Goal: Information Seeking & Learning: Learn about a topic

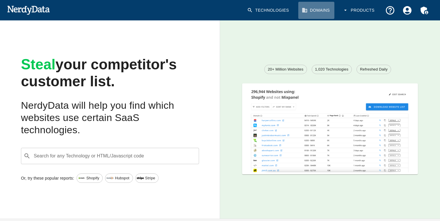
click at [313, 13] on link "Domains" at bounding box center [316, 10] width 36 height 17
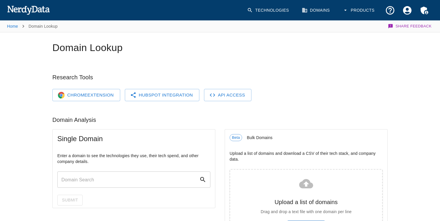
click at [177, 180] on input "text" at bounding box center [128, 179] width 142 height 16
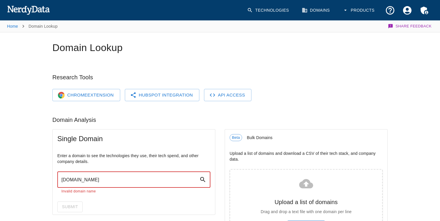
type input "logo.dev"
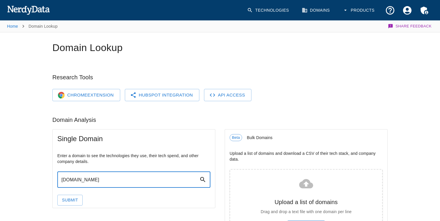
click at [57, 194] on button "Submit" at bounding box center [69, 199] width 25 height 11
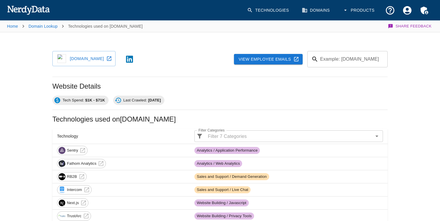
scroll to position [130, 0]
